Goal: Find specific page/section: Find specific page/section

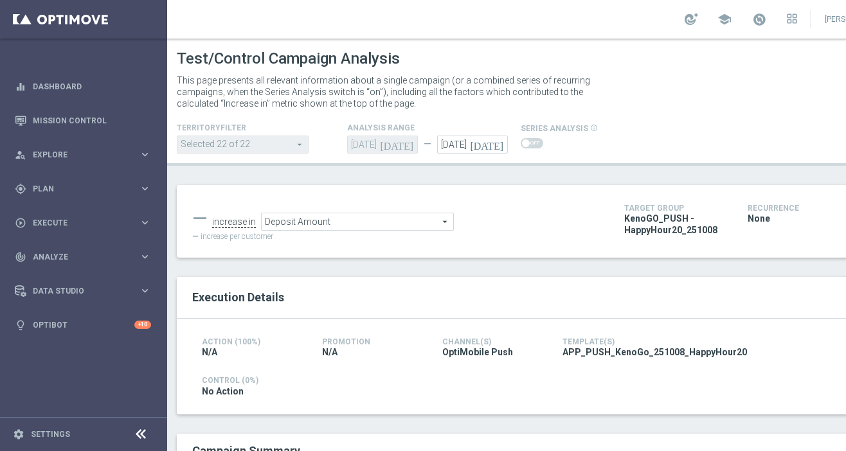
scroll to position [244, 0]
